Goal: Task Accomplishment & Management: Use online tool/utility

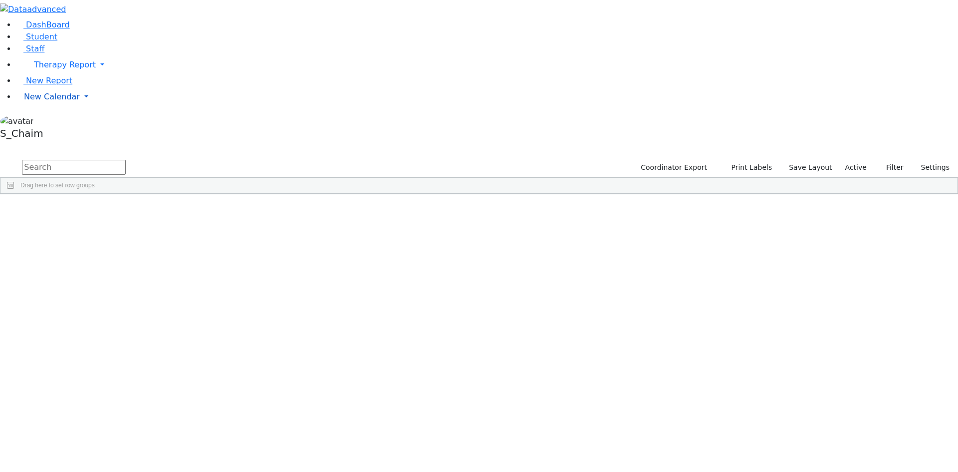
click at [55, 101] on span "New Calendar" at bounding box center [52, 96] width 56 height 9
click at [53, 121] on span "Calendar" at bounding box center [39, 116] width 36 height 9
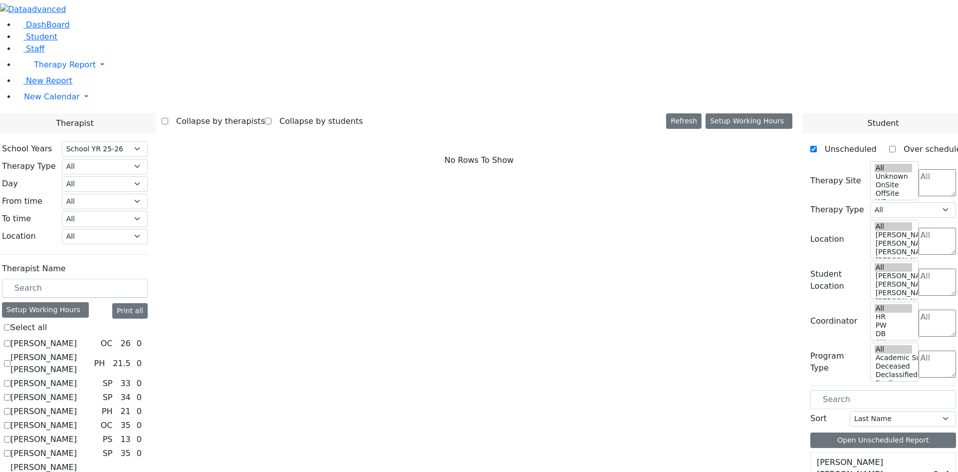
select select "212"
click at [148, 159] on select "All Psych Hearing Vision Speech Physical Occupational" at bounding box center [105, 166] width 86 height 15
select select "1"
click at [148, 159] on select "All Psych Hearing Vision Speech Physical Occupational" at bounding box center [105, 166] width 86 height 15
select select "1"
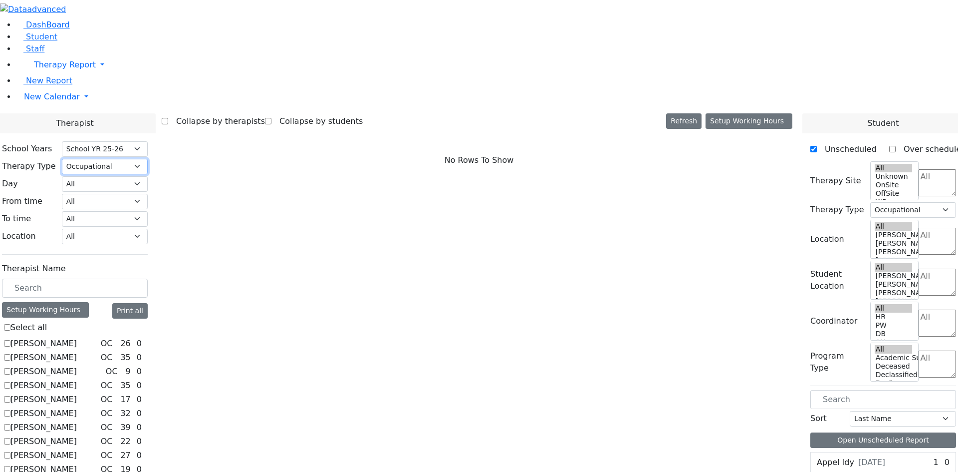
scroll to position [118, 0]
checkbox input "true"
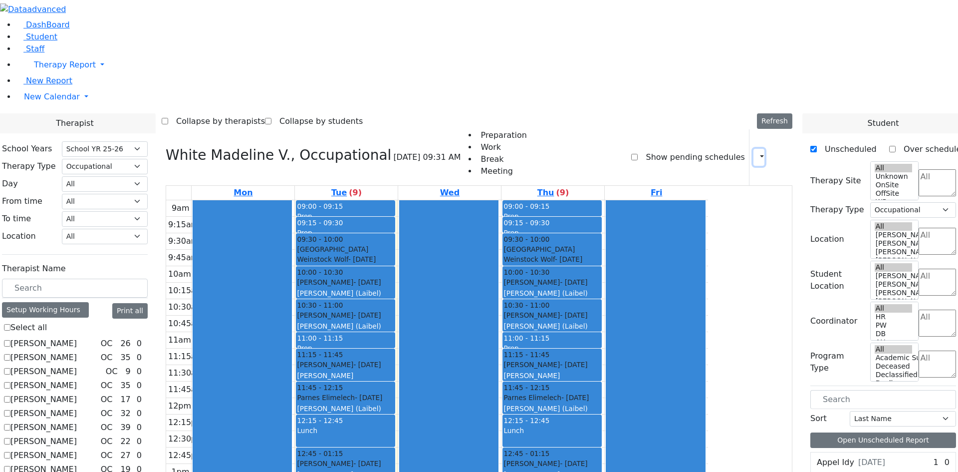
click at [756, 152] on icon "button" at bounding box center [756, 156] width 0 height 9
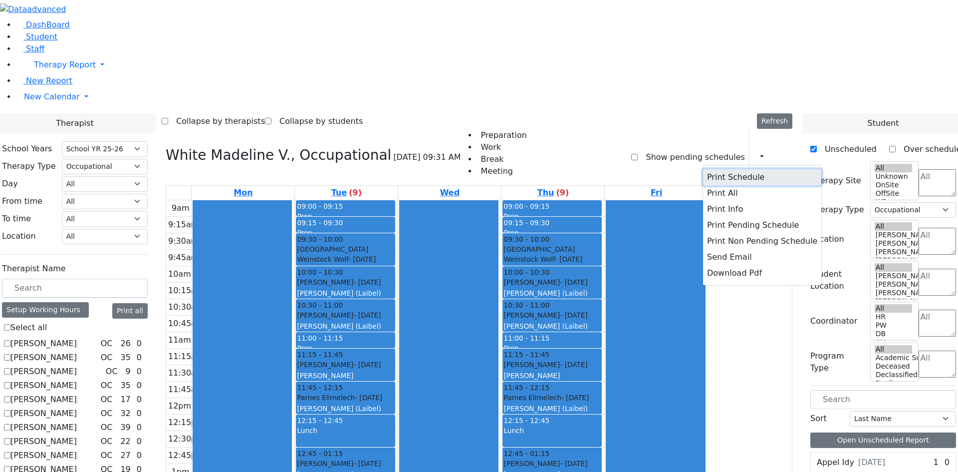
click at [738, 169] on button "Print Schedule" at bounding box center [762, 177] width 118 height 16
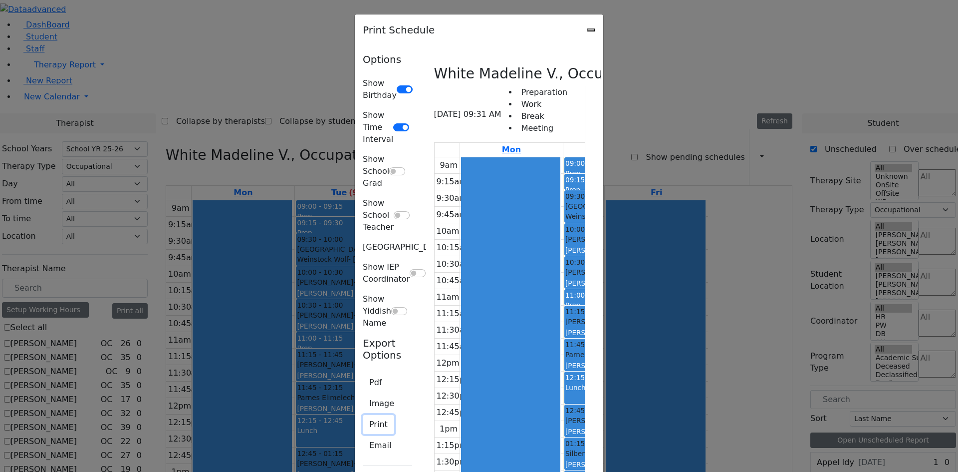
click at [363, 415] on button "Print" at bounding box center [378, 424] width 31 height 19
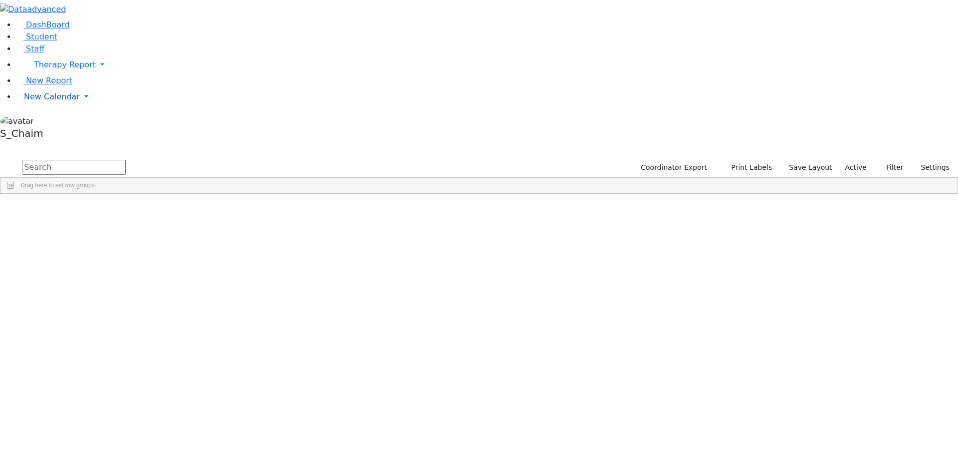
click at [48, 101] on span "New Calendar" at bounding box center [52, 96] width 56 height 9
click at [54, 121] on span "Calendar" at bounding box center [39, 116] width 36 height 9
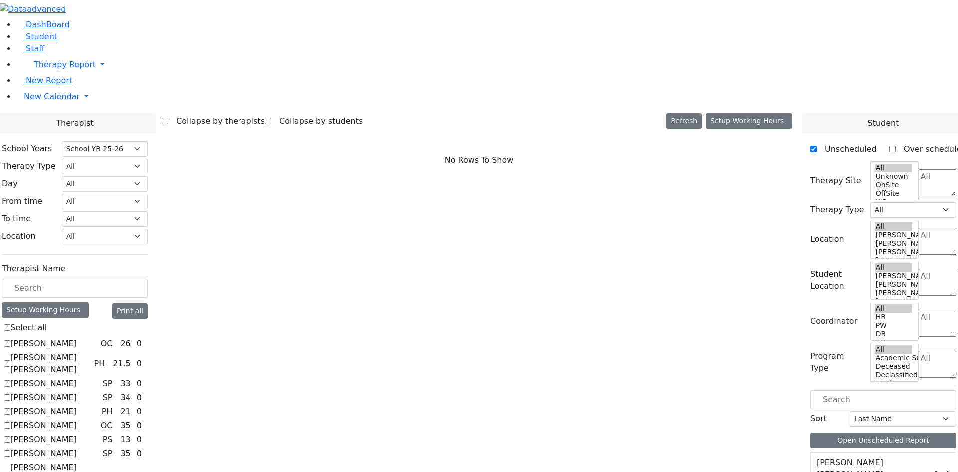
select select "212"
click at [148, 159] on select "All Psych Hearing Vision Speech Physical Occupational" at bounding box center [105, 166] width 86 height 15
select select "1"
click at [148, 159] on select "All Psych Hearing Vision Speech Physical Occupational" at bounding box center [105, 166] width 86 height 15
select select "1"
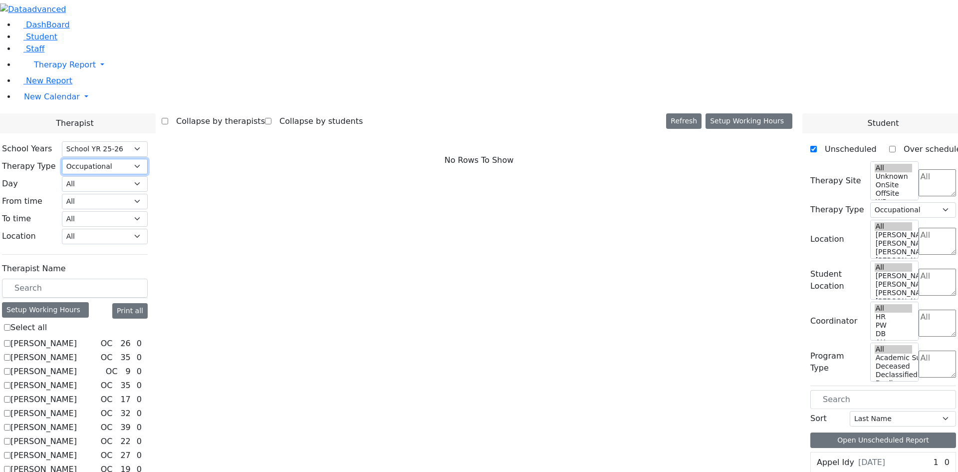
scroll to position [118, 0]
checkbox input "true"
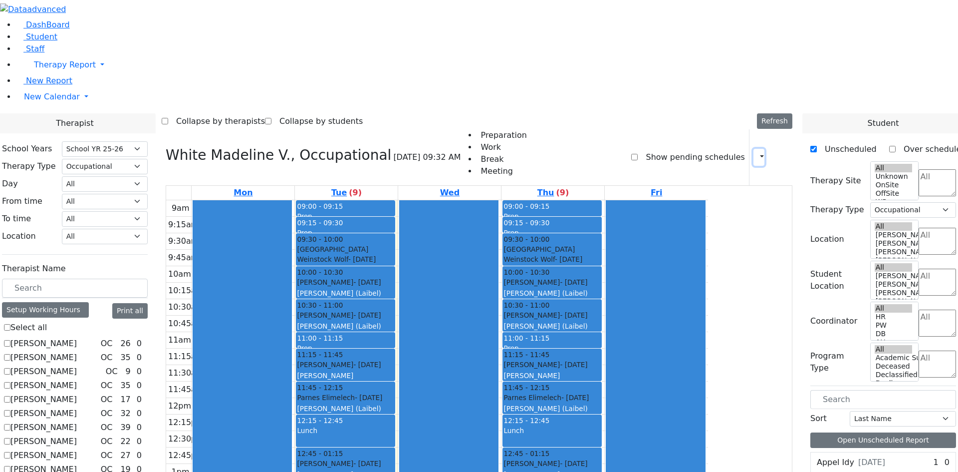
click at [753, 149] on button "button" at bounding box center [758, 157] width 11 height 17
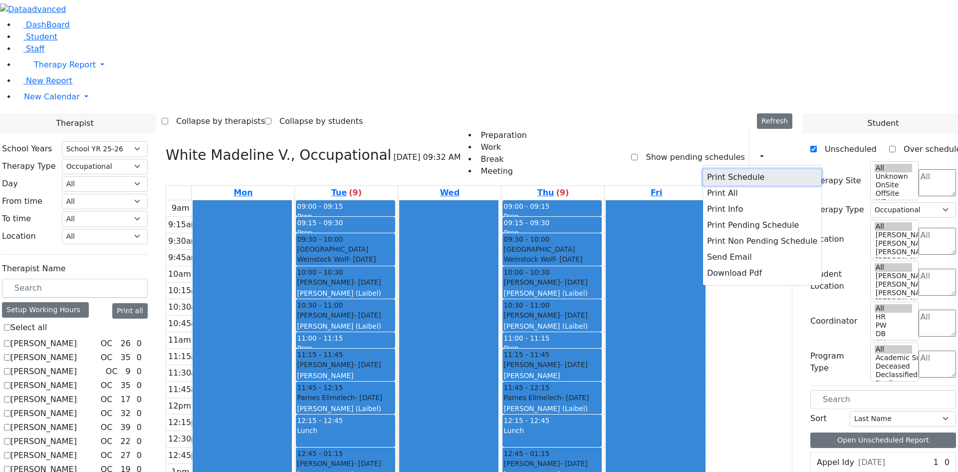
click at [740, 169] on button "Print Schedule" at bounding box center [762, 177] width 118 height 16
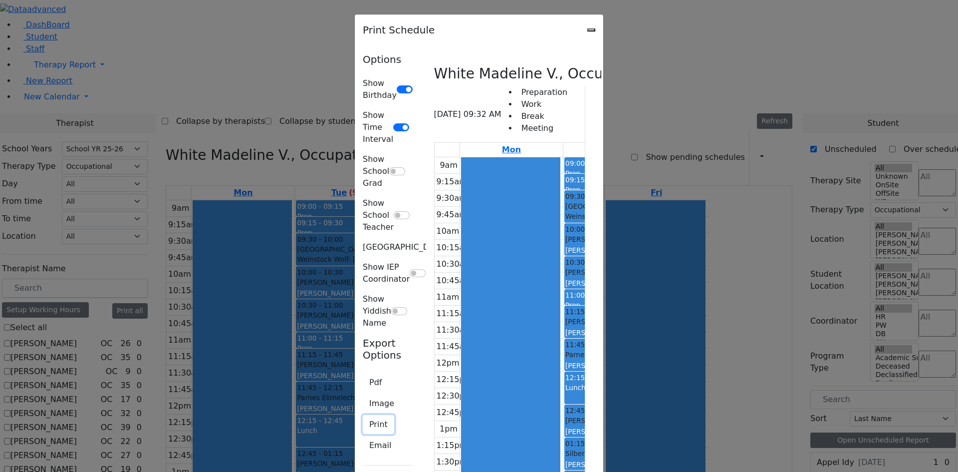
click at [363, 415] on button "Print" at bounding box center [378, 424] width 31 height 19
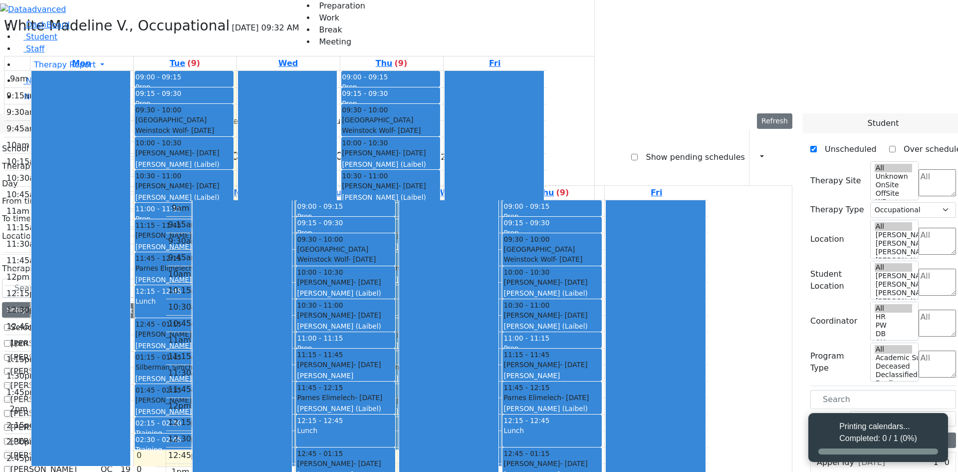
select select "212"
select select "1"
click at [756, 152] on icon "button" at bounding box center [756, 156] width 0 height 9
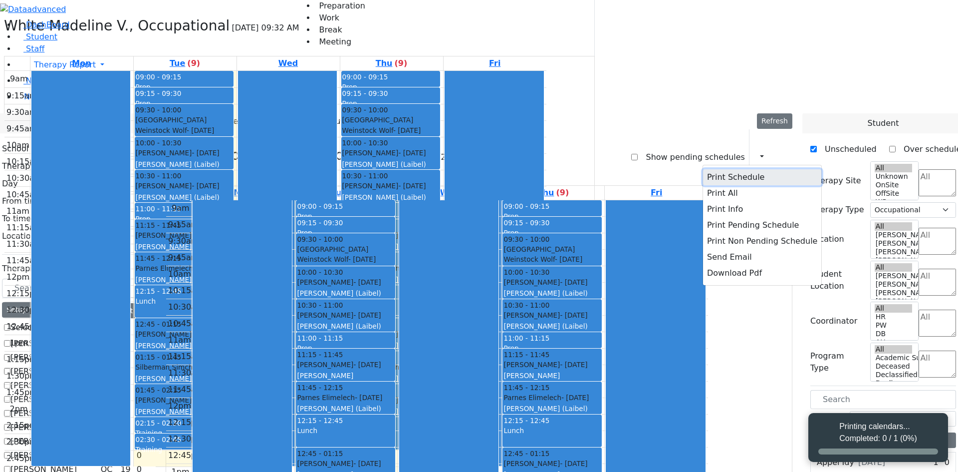
click at [711, 169] on button "Print Schedule" at bounding box center [762, 177] width 118 height 16
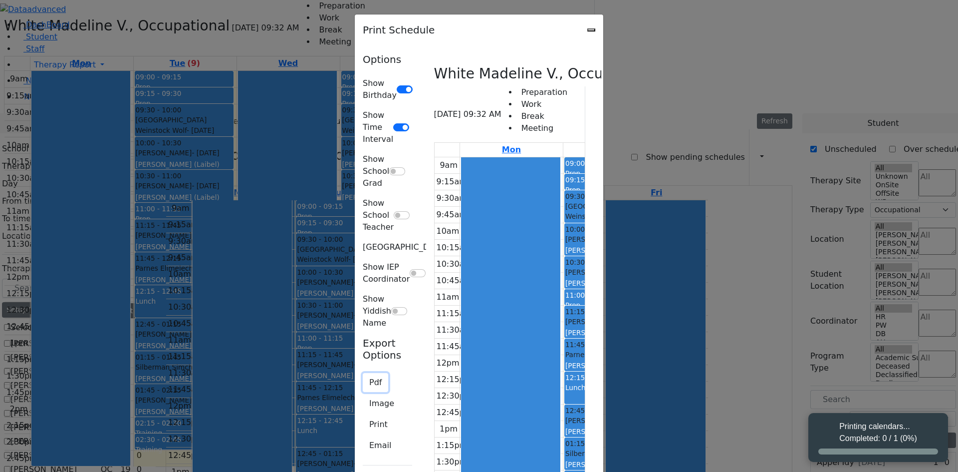
click at [363, 373] on button "Pdf" at bounding box center [375, 382] width 25 height 19
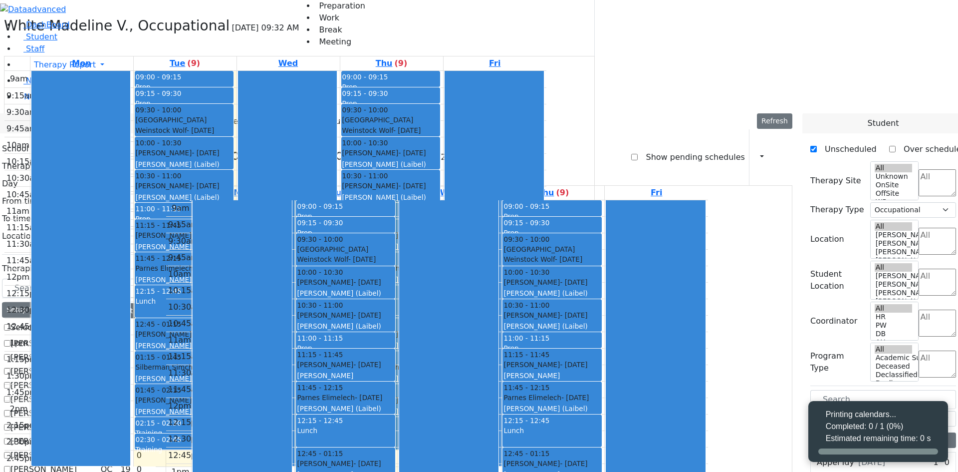
select select "212"
select select "1"
